Goal: Find specific page/section: Find specific page/section

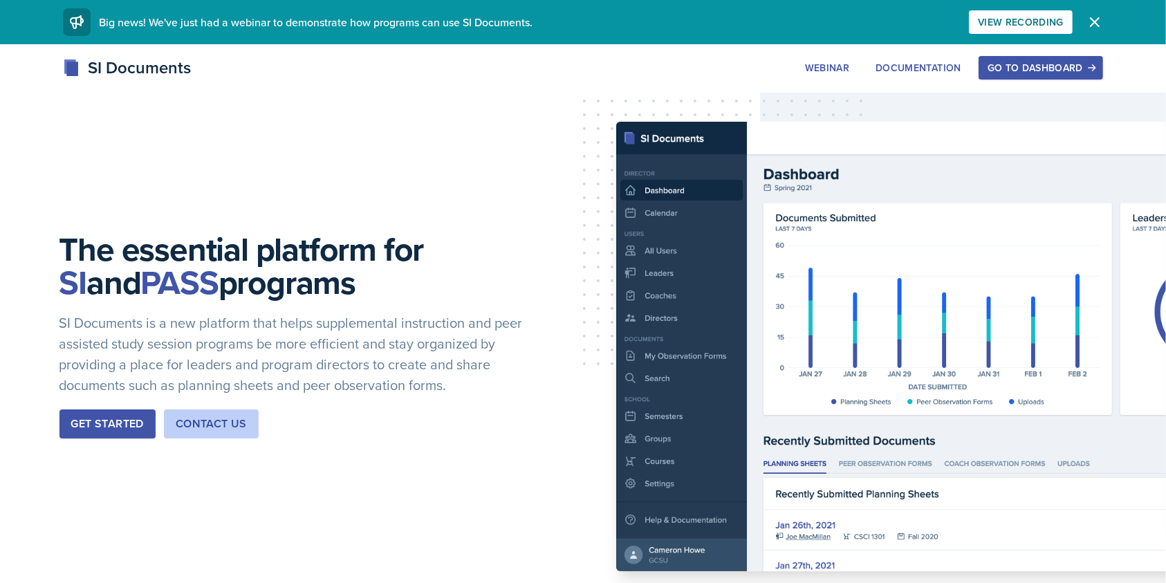
click at [885, 67] on div "Go to Dashboard" at bounding box center [1041, 67] width 107 height 11
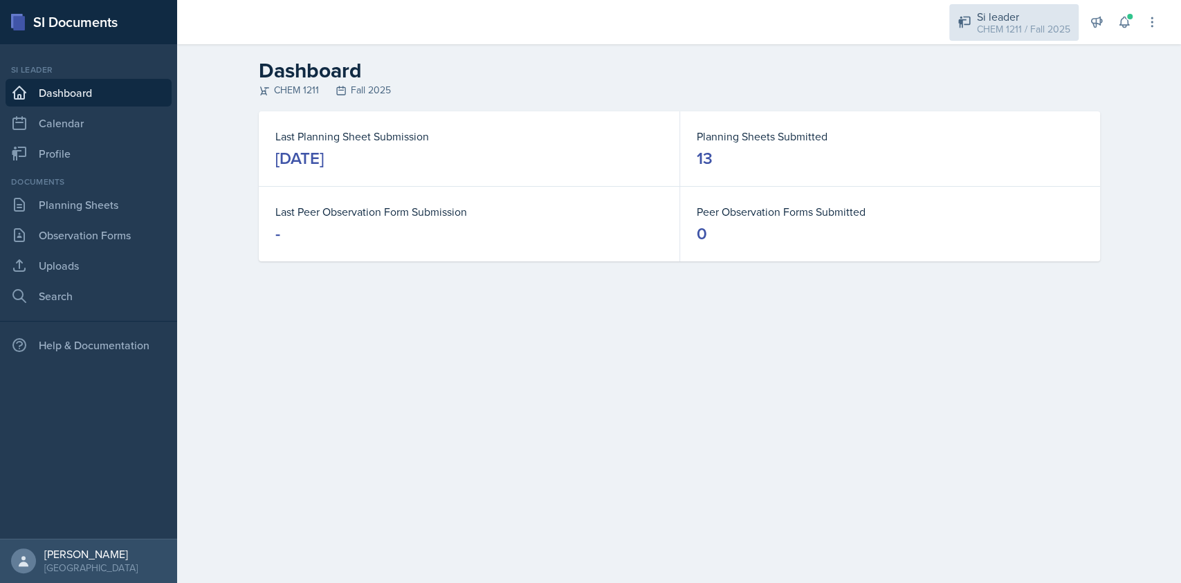
click at [885, 6] on div "Si leader CHEM 1211 / Fall 2025" at bounding box center [1013, 22] width 129 height 37
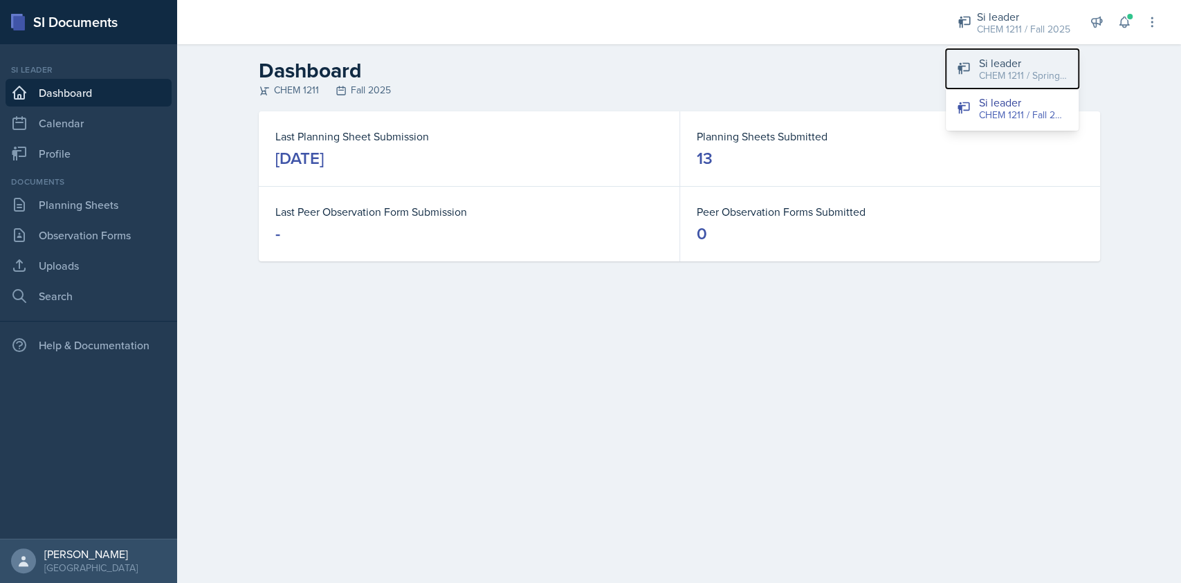
click at [885, 68] on div "CHEM 1211 / Spring 2025" at bounding box center [1023, 75] width 89 height 15
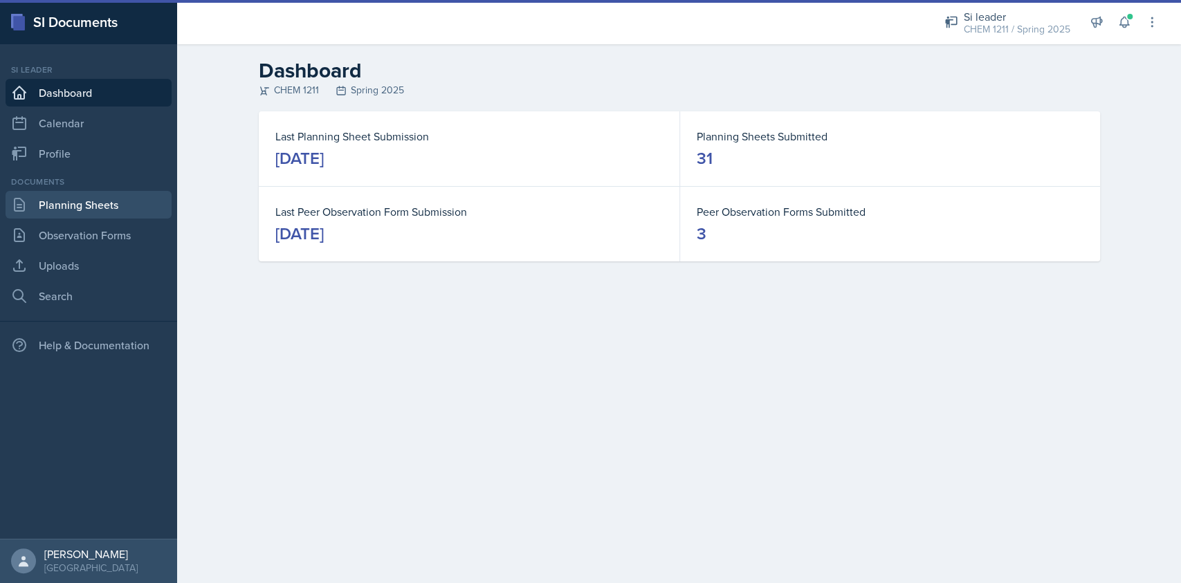
click at [124, 205] on link "Planning Sheets" at bounding box center [89, 205] width 166 height 28
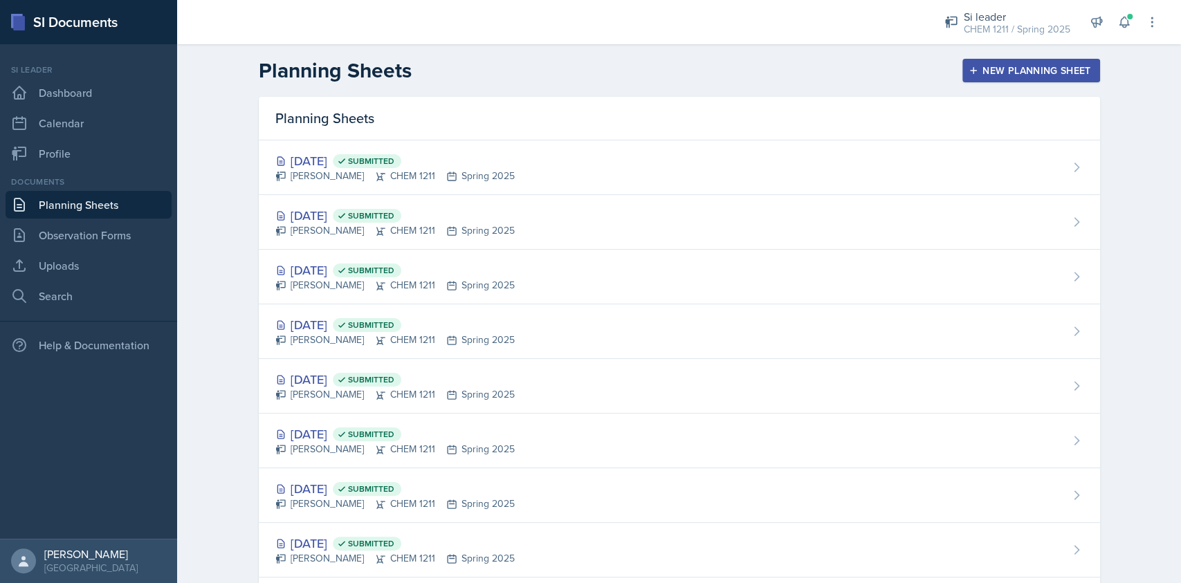
click at [885, 74] on div "New Planning Sheet" at bounding box center [1030, 70] width 119 height 11
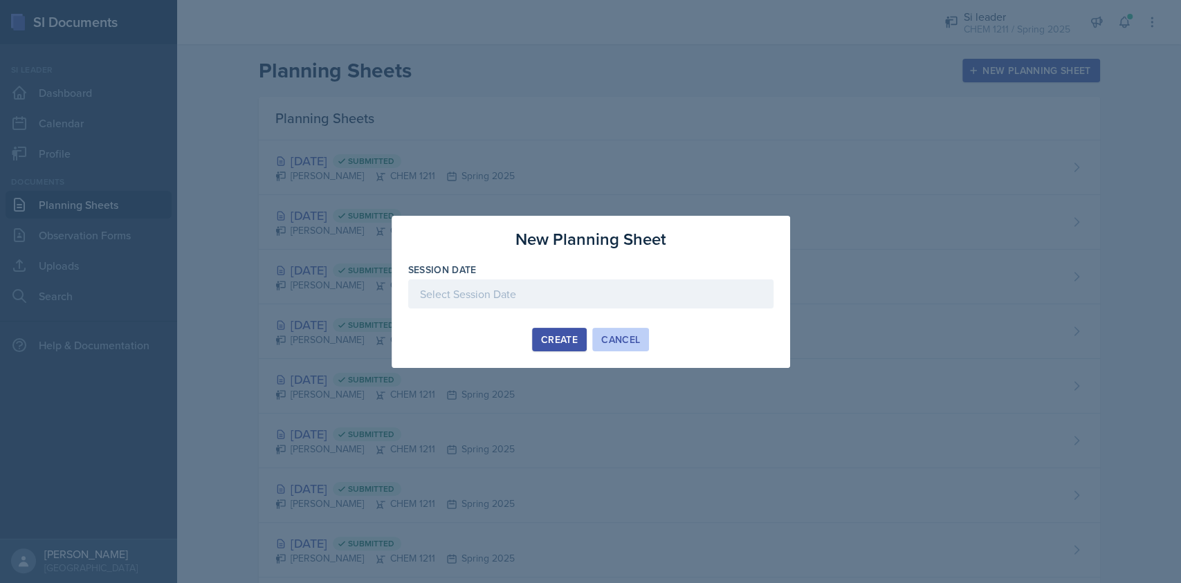
click at [625, 335] on div "Cancel" at bounding box center [620, 339] width 39 height 11
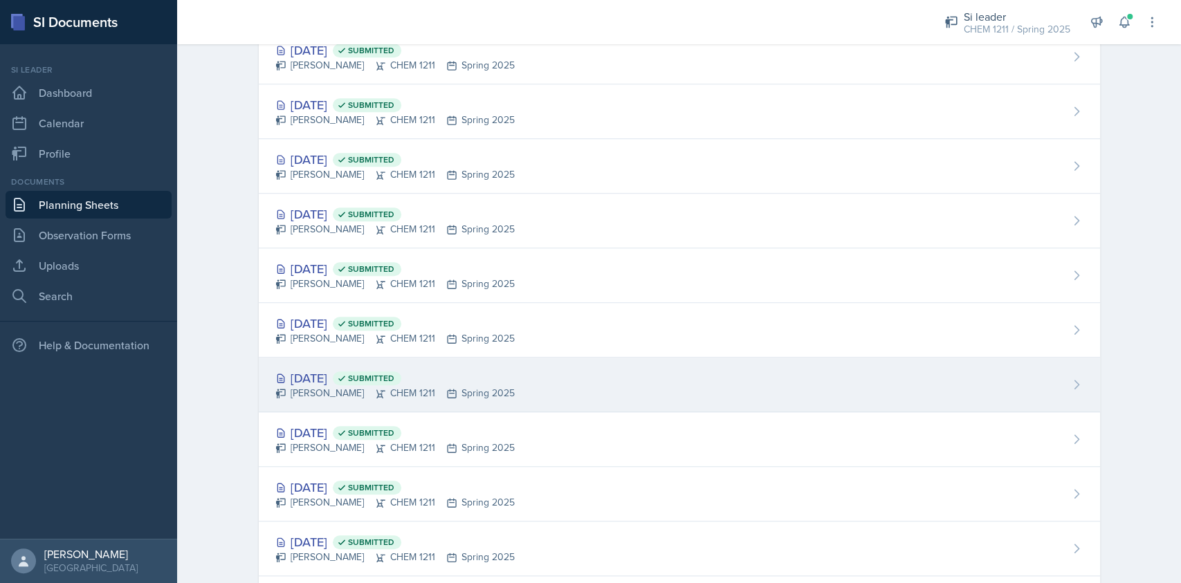
scroll to position [562, 0]
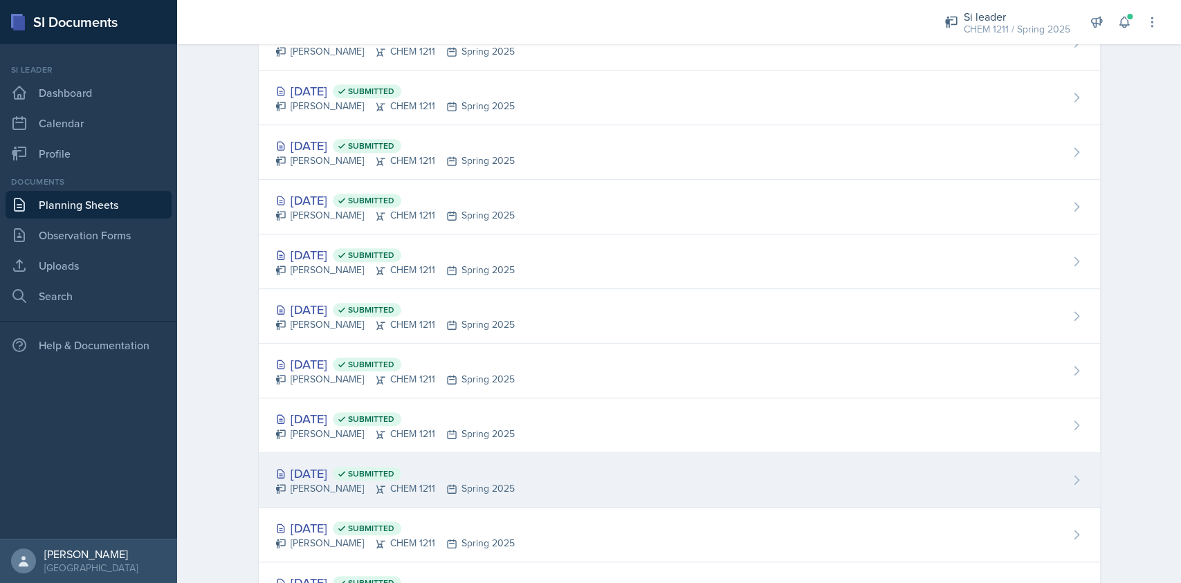
click at [528, 413] on div "[DATE] Submitted [PERSON_NAME] CHEM 1211 Spring 2025" at bounding box center [679, 480] width 841 height 55
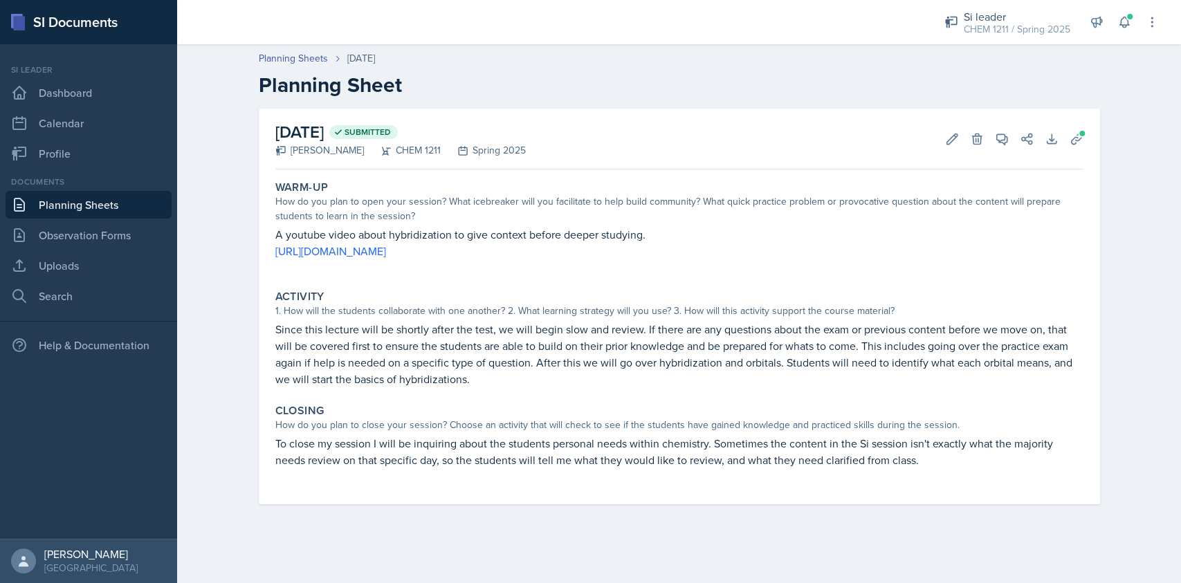
click at [422, 322] on p "Since this lecture will be shortly after the test, we will begin slow and revie…" at bounding box center [679, 354] width 808 height 66
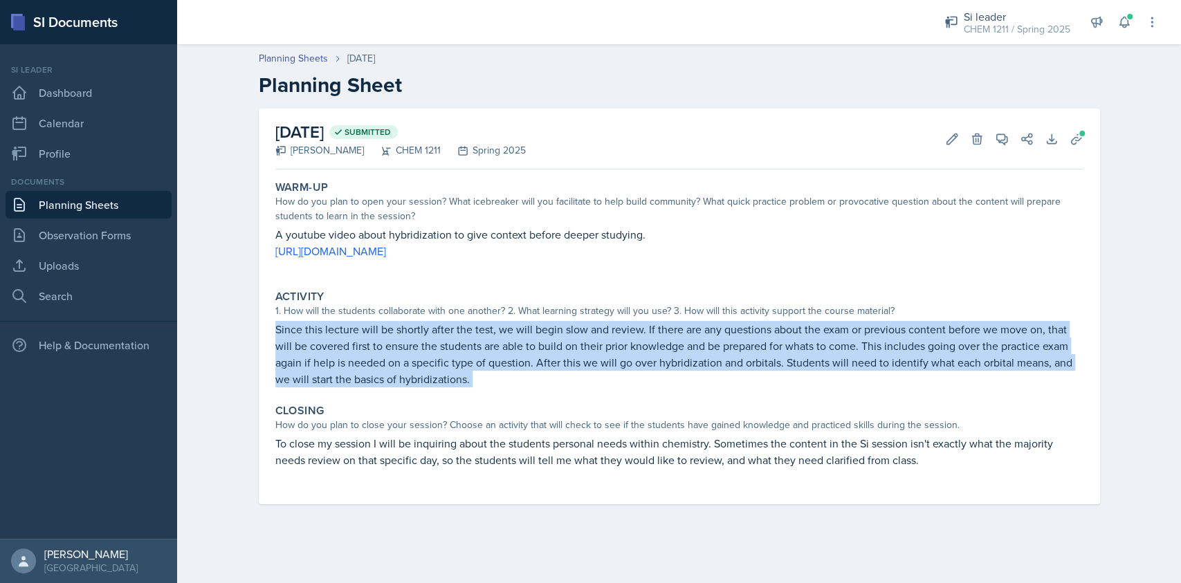
click at [422, 322] on p "Since this lecture will be shortly after the test, we will begin slow and revie…" at bounding box center [679, 354] width 808 height 66
copy div "Since this lecture will be shortly after the test, we will begin slow and revie…"
click at [422, 322] on p "Since this lecture will be shortly after the test, we will begin slow and revie…" at bounding box center [679, 354] width 808 height 66
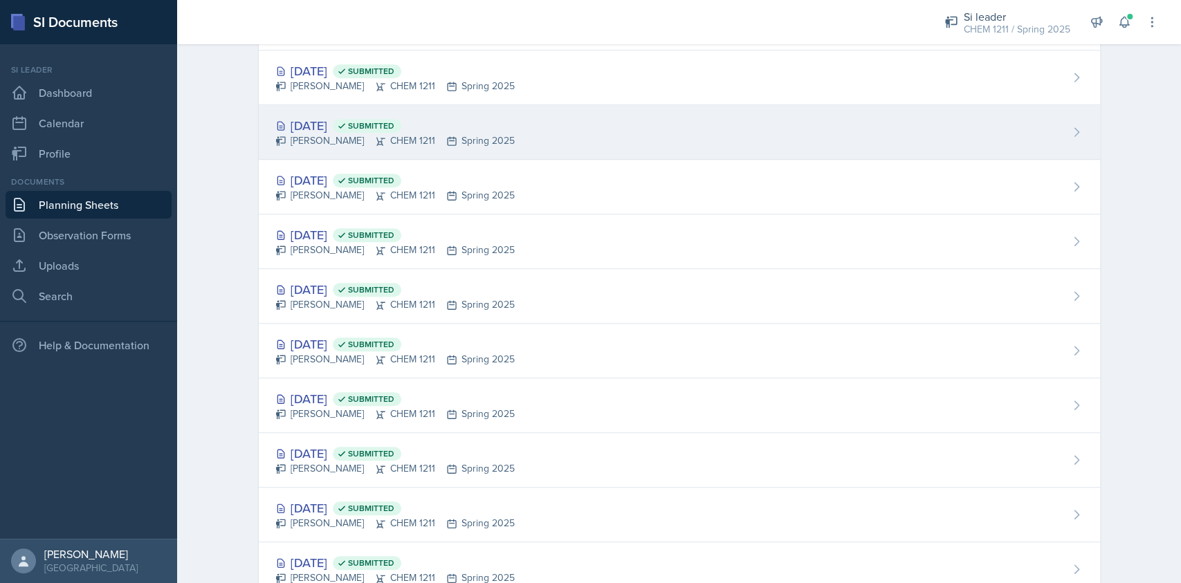
scroll to position [680, 0]
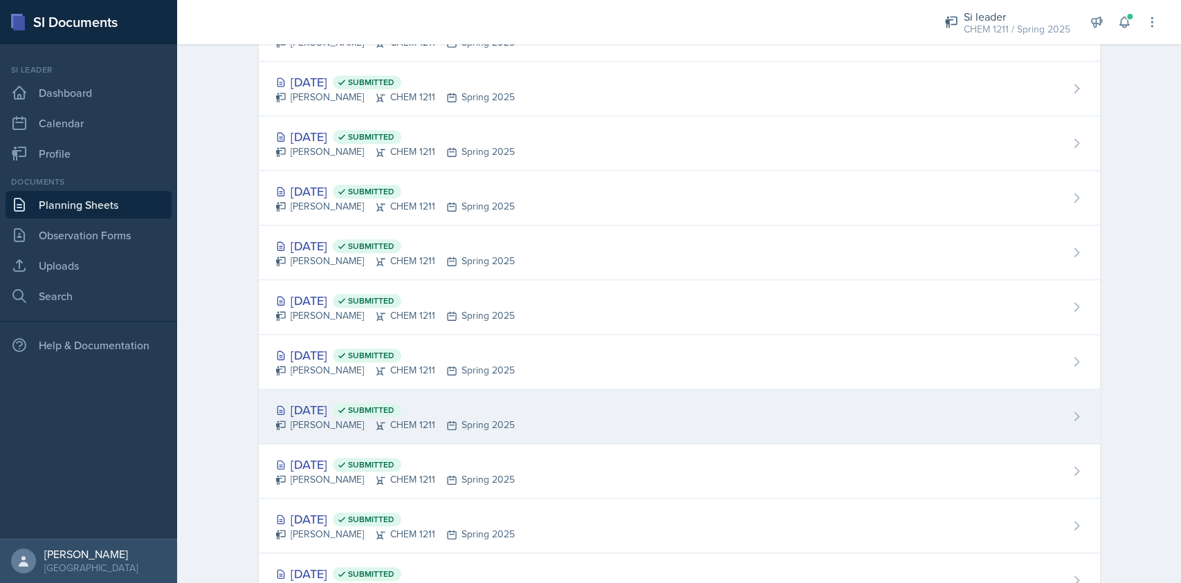
click at [398, 413] on div "[PERSON_NAME] CHEM 1211 Spring 2025" at bounding box center [394, 425] width 239 height 15
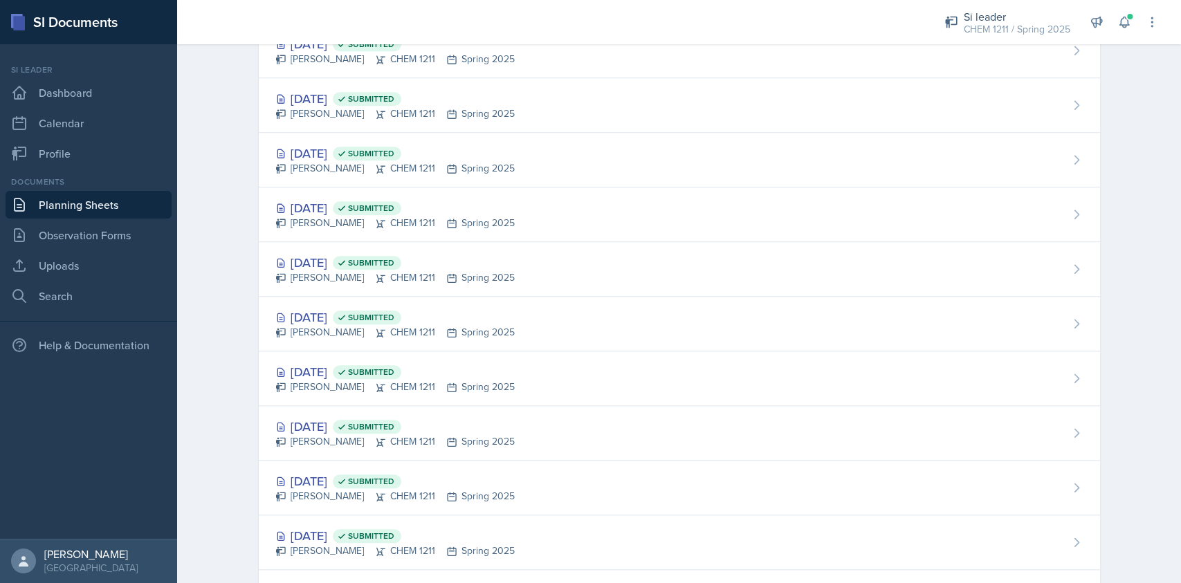
scroll to position [853, 0]
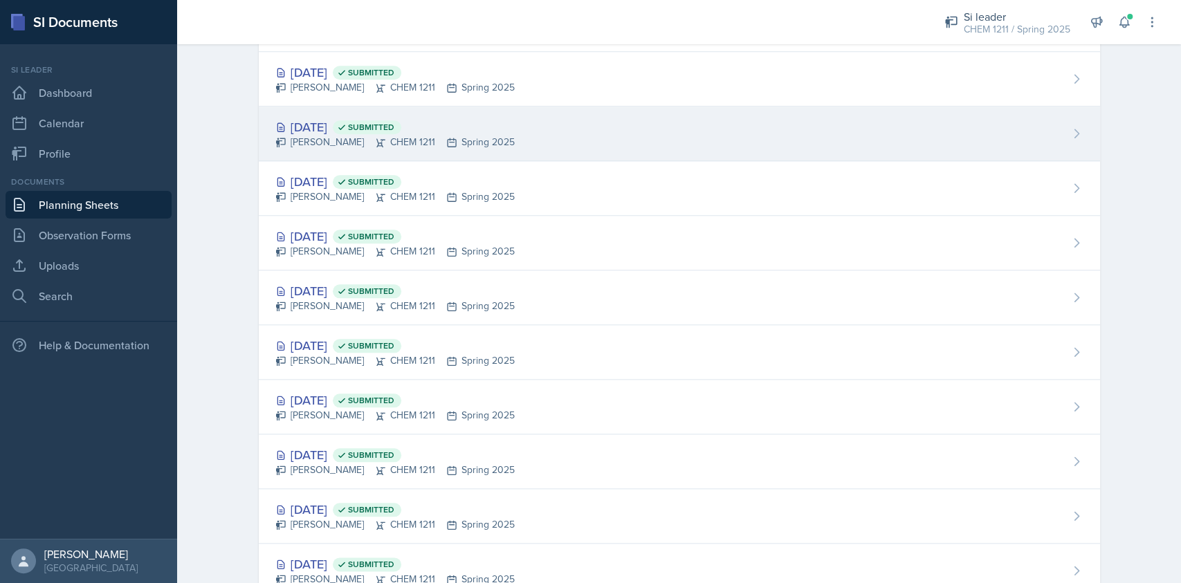
click at [364, 141] on div "[PERSON_NAME] CHEM 1211 Spring 2025" at bounding box center [394, 142] width 239 height 15
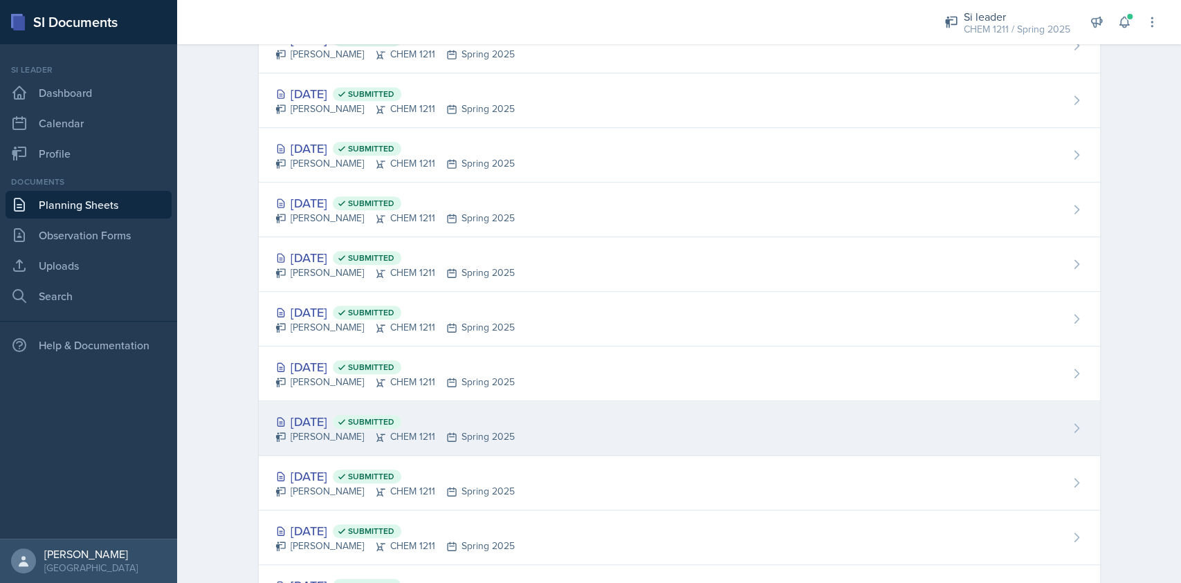
scroll to position [620, 0]
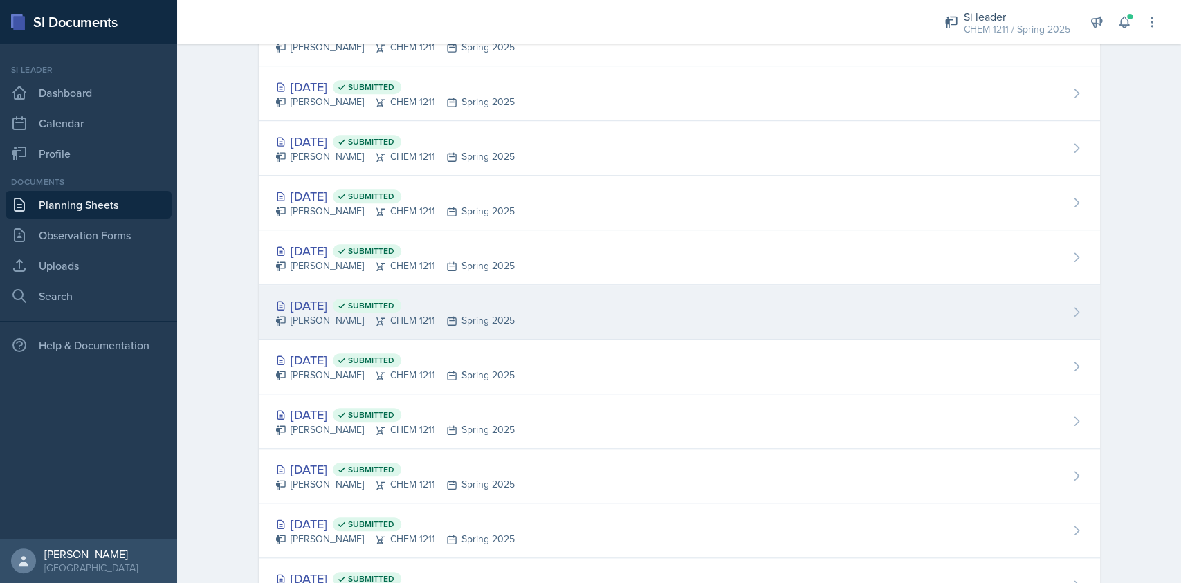
click at [443, 413] on div "[DATE] Submitted [PERSON_NAME] CHEM 1211 Spring 2025" at bounding box center [679, 421] width 841 height 55
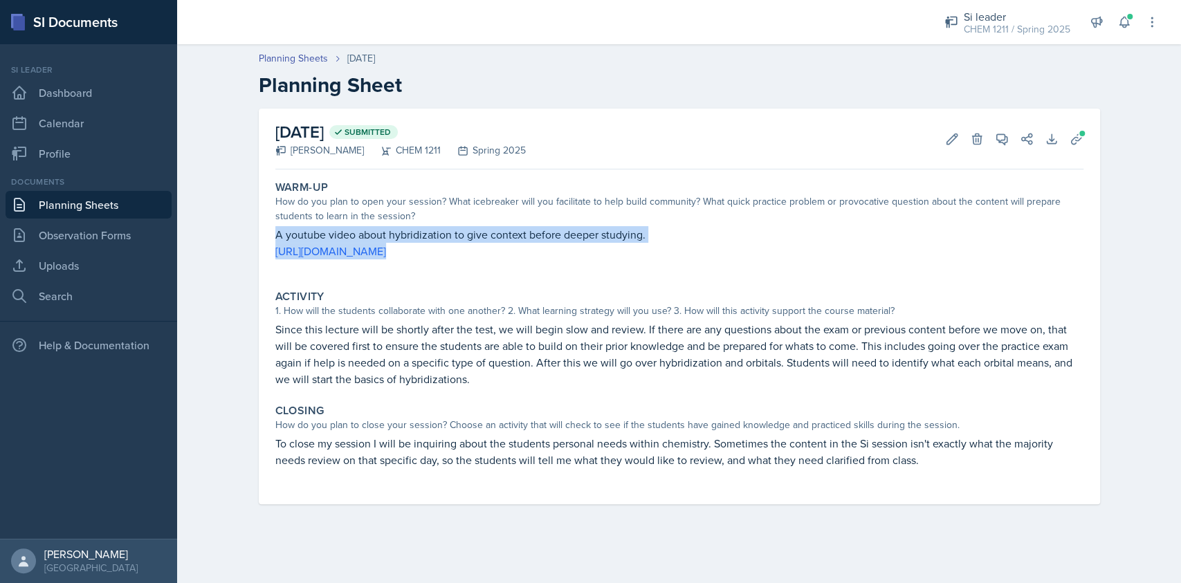
drag, startPoint x: 272, startPoint y: 230, endPoint x: 665, endPoint y: 265, distance: 394.4
click at [665, 265] on div "Warm-Up How do you plan to open your session? What icebreaker will you facilita…" at bounding box center [679, 227] width 819 height 104
copy div "A youtube video about hybridization to give context before deeper studying. [UR…"
click at [665, 265] on p at bounding box center [679, 266] width 808 height 14
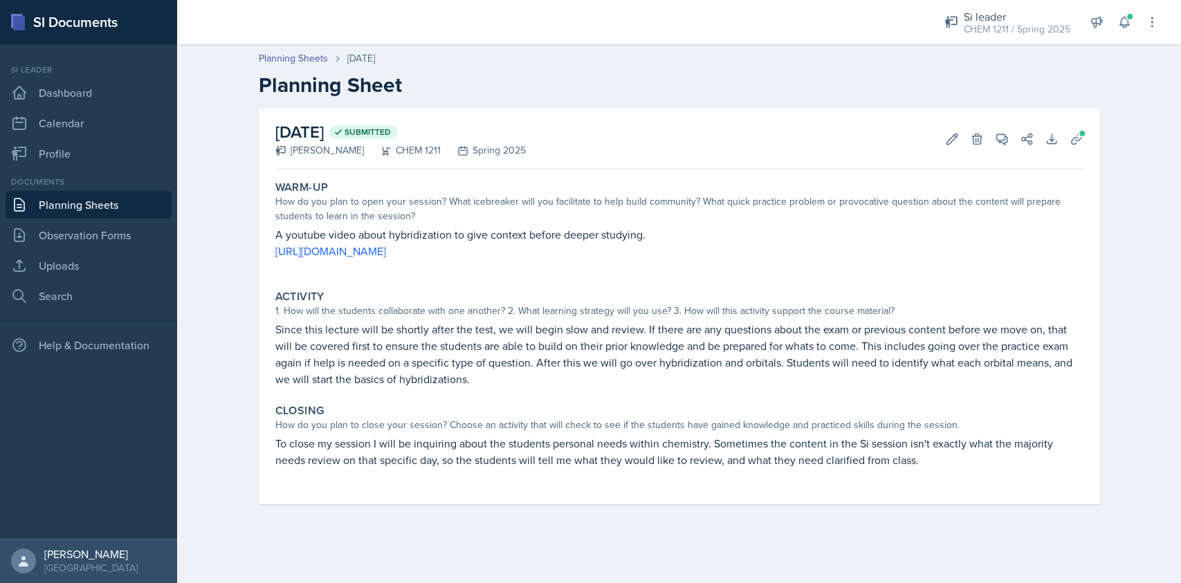
click at [378, 344] on p "Since this lecture will be shortly after the test, we will begin slow and revie…" at bounding box center [679, 354] width 808 height 66
click at [385, 337] on p "Since this lecture will be shortly after the test, we will begin slow and revie…" at bounding box center [679, 354] width 808 height 66
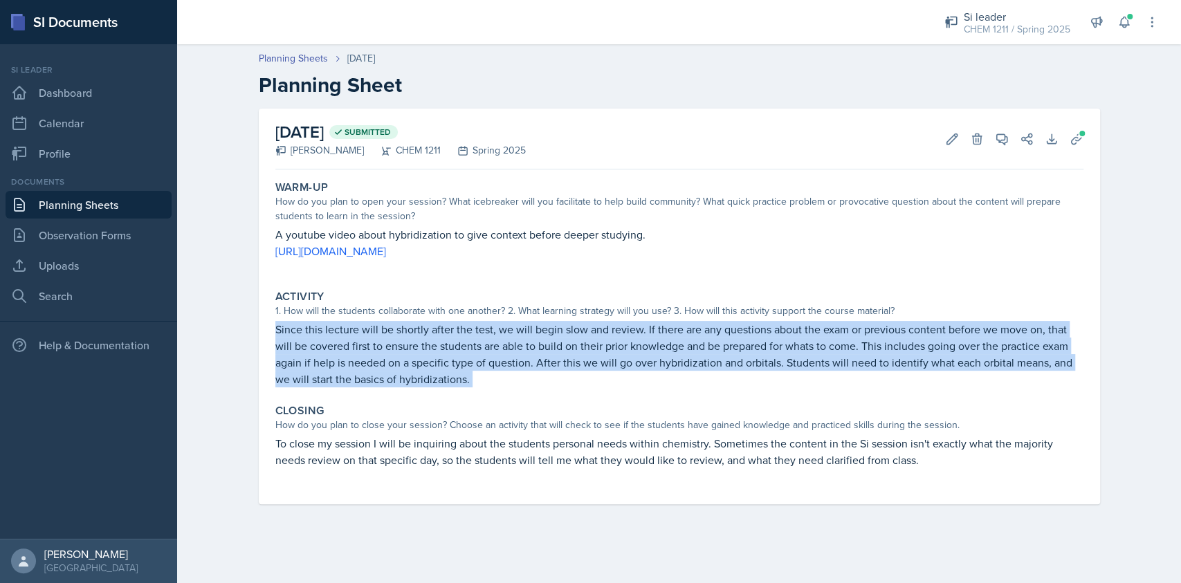
click at [385, 337] on p "Since this lecture will be shortly after the test, we will begin slow and revie…" at bounding box center [679, 354] width 808 height 66
copy div "Since this lecture will be shortly after the test, we will begin slow and revie…"
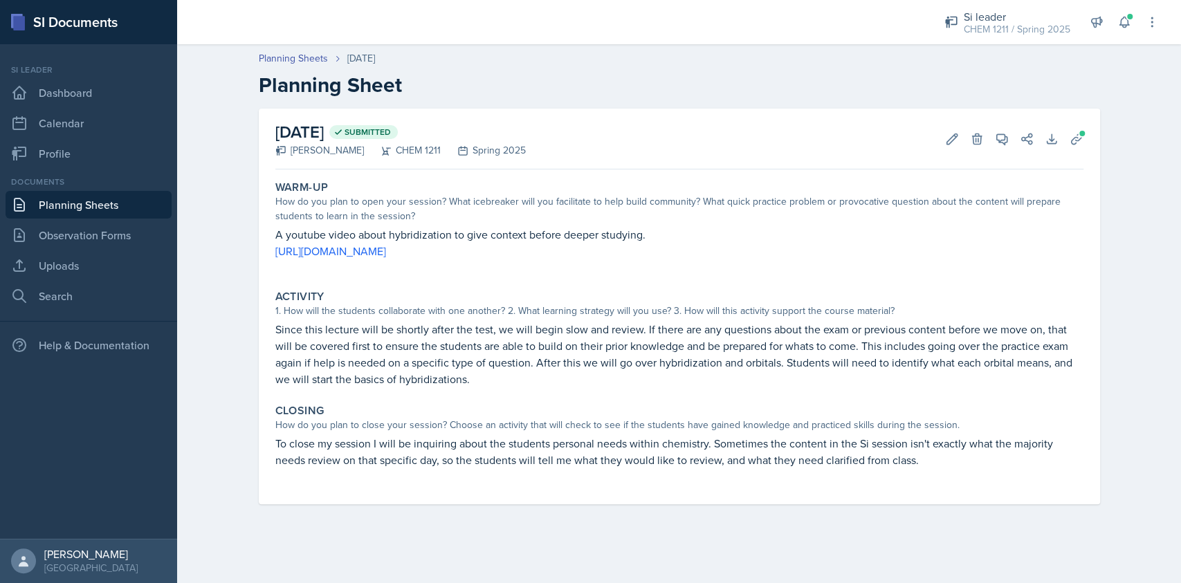
click at [456, 413] on p "To close my session I will be inquiring about the students personal needs withi…" at bounding box center [679, 451] width 808 height 33
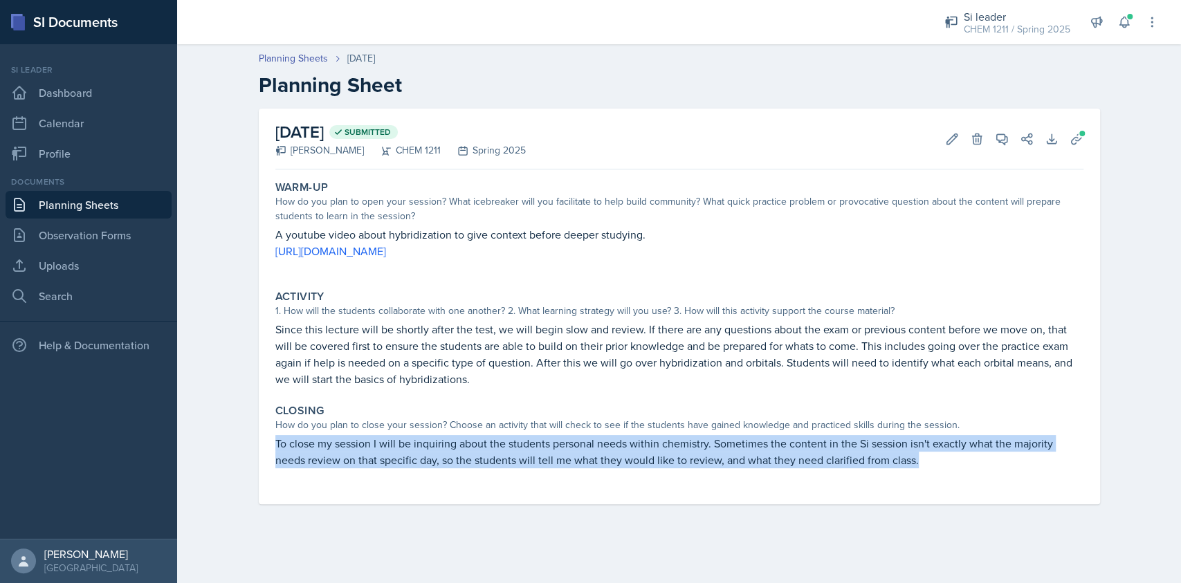
click at [456, 413] on p "To close my session I will be inquiring about the students personal needs withi…" at bounding box center [679, 451] width 808 height 33
copy p "To close my session I will be inquiring about the students personal needs withi…"
click at [885, 140] on button "Uploads" at bounding box center [1076, 139] width 25 height 25
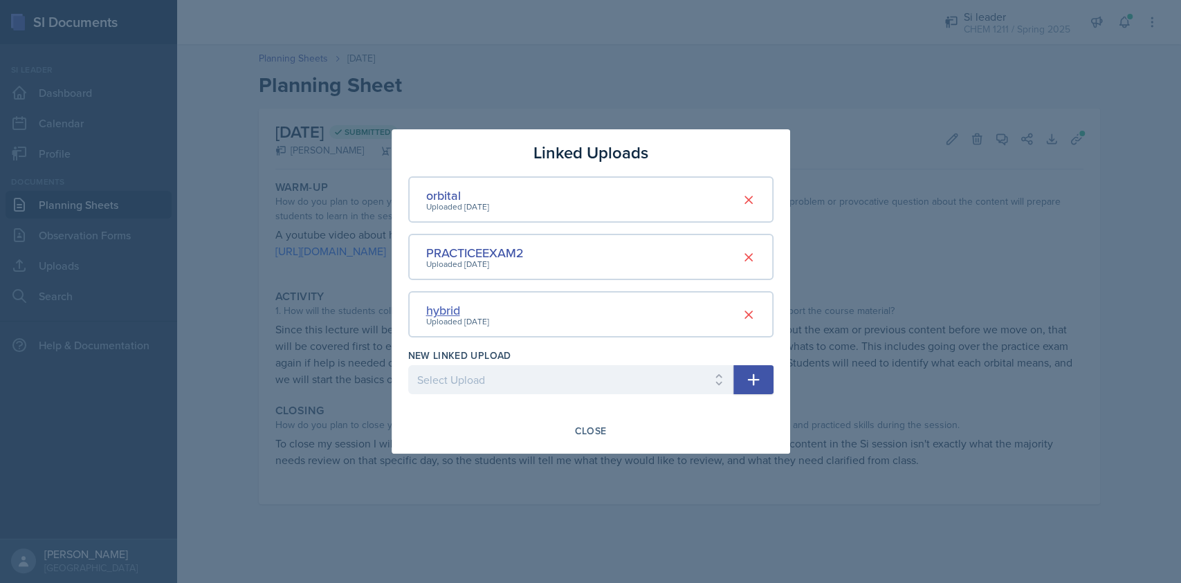
click at [446, 307] on div "hybrid" at bounding box center [457, 310] width 63 height 19
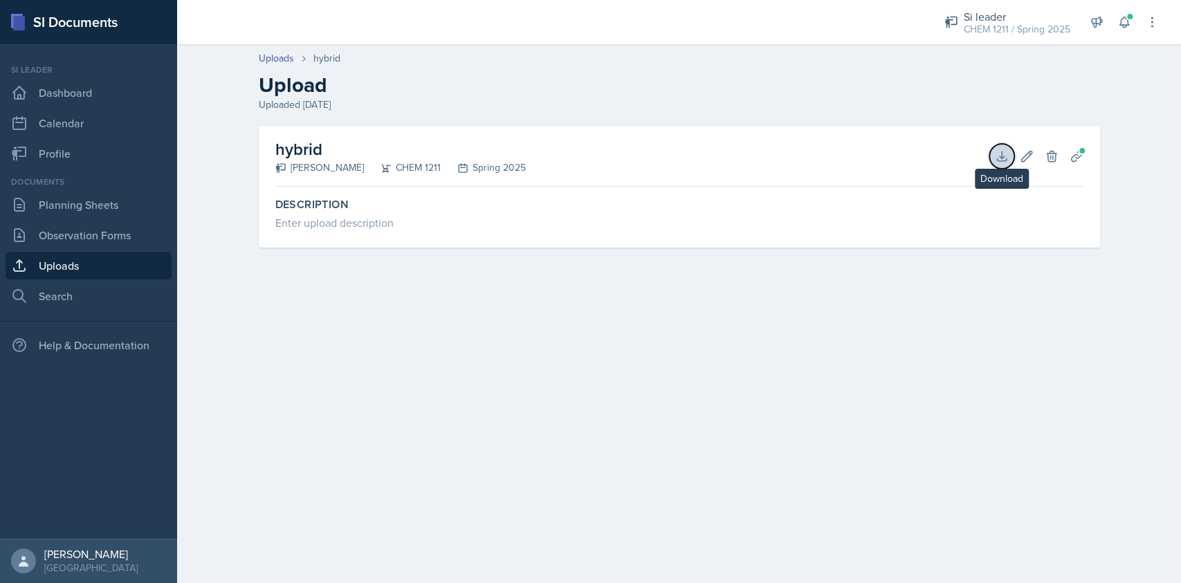
click at [885, 151] on icon at bounding box center [1002, 156] width 14 height 14
